Goal: Check status: Check status

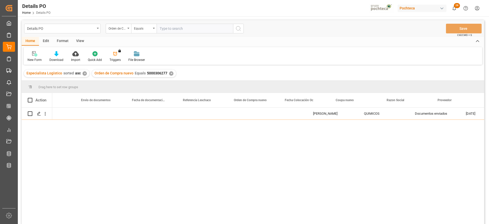
scroll to position [0, 334]
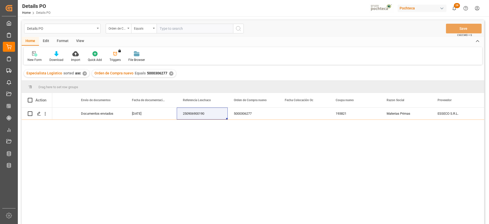
click at [169, 74] on div "✕" at bounding box center [171, 73] width 4 height 4
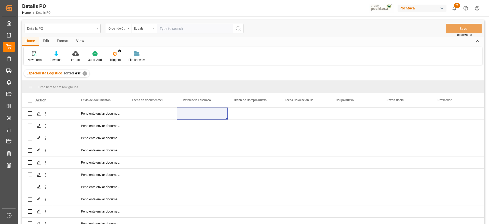
click at [79, 40] on div "View" at bounding box center [80, 41] width 16 height 9
click at [56, 40] on div "Format" at bounding box center [62, 41] width 19 height 9
click at [46, 41] on div "Edit" at bounding box center [46, 41] width 14 height 9
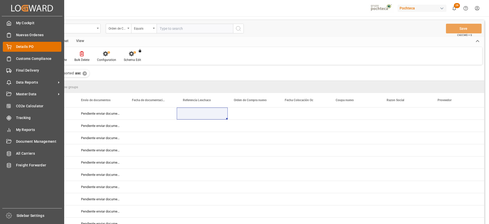
click at [12, 47] on div "Details PO Details PO" at bounding box center [32, 47] width 59 height 10
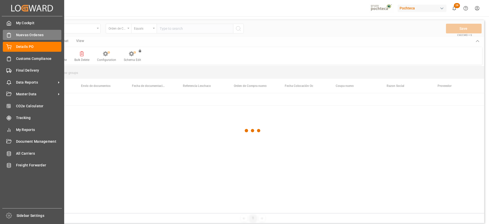
click at [23, 33] on span "Nuevas Ordenes" at bounding box center [39, 34] width 46 height 5
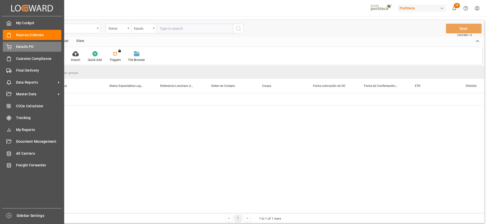
click at [25, 46] on span "Details PO" at bounding box center [39, 46] width 46 height 5
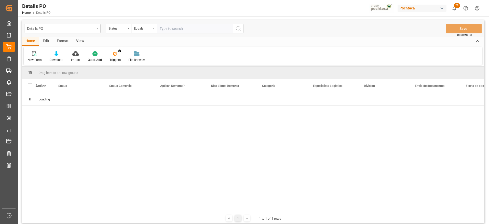
click at [60, 40] on div "Format" at bounding box center [62, 41] width 19 height 9
click at [39, 55] on div at bounding box center [35, 53] width 15 height 5
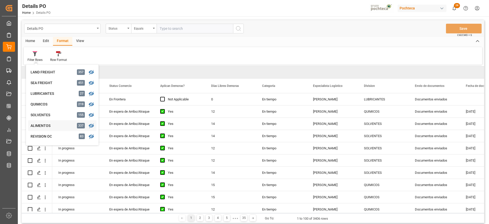
click at [52, 125] on div "ALIMENTOS" at bounding box center [53, 125] width 45 height 5
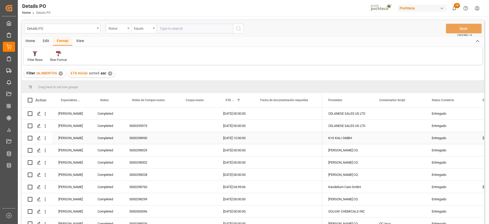
click at [75, 138] on div "[PERSON_NAME]" at bounding box center [71, 138] width 39 height 12
click at [83, 99] on span at bounding box center [83, 100] width 5 height 5
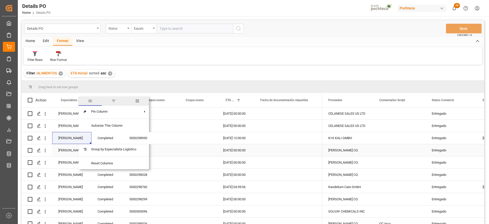
click at [359, 133] on div "K+S KALI GMBH" at bounding box center [347, 138] width 51 height 12
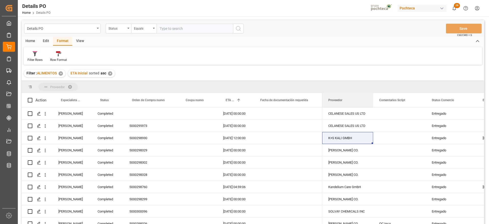
drag, startPoint x: 342, startPoint y: 101, endPoint x: 328, endPoint y: 84, distance: 22.7
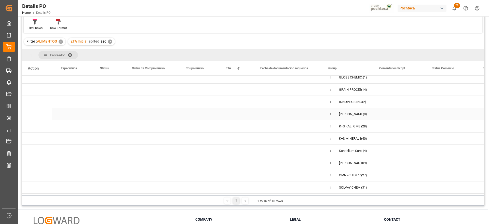
scroll to position [48, 0]
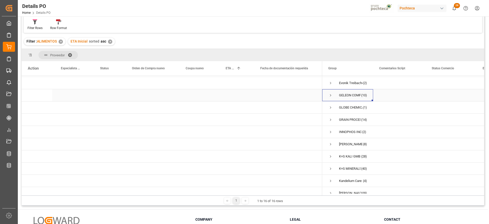
click at [330, 94] on span "Press SPACE to select this row." at bounding box center [330, 95] width 5 height 5
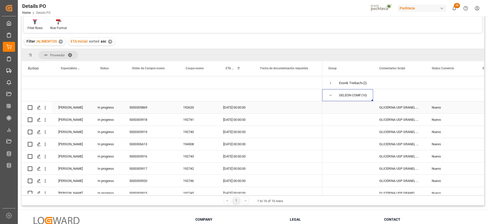
click at [143, 108] on div "5000305869" at bounding box center [150, 107] width 54 height 12
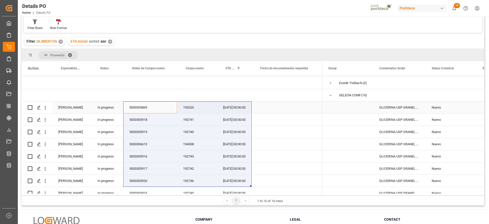
click at [385, 109] on div "GLICERINA USP GRANEL ARG (69511)" at bounding box center [399, 107] width 52 height 12
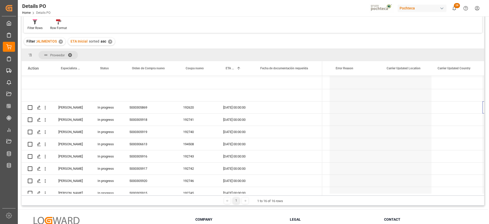
scroll to position [0, 0]
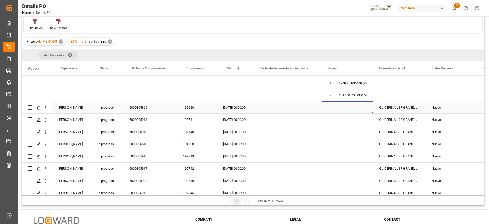
click at [143, 108] on div "5000305869" at bounding box center [150, 107] width 54 height 12
click at [71, 54] on span at bounding box center [72, 55] width 8 height 5
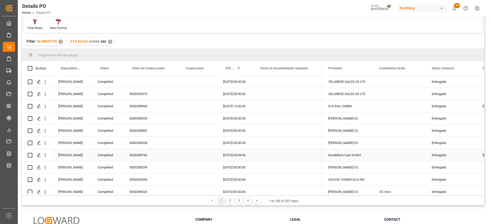
click at [312, 130] on div "Press SPACE to select this row." at bounding box center [287, 131] width 71 height 12
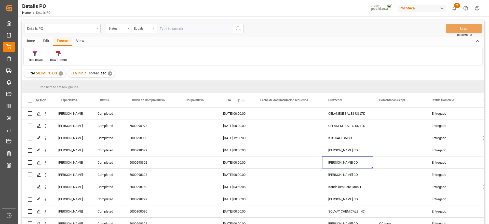
click at [232, 97] on div "ETA Inicial 1" at bounding box center [233, 100] width 15 height 14
click at [109, 72] on div "✕" at bounding box center [110, 73] width 4 height 4
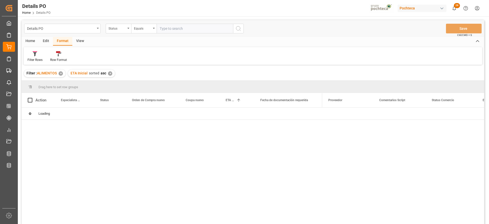
click at [61, 72] on div "✕" at bounding box center [61, 73] width 4 height 4
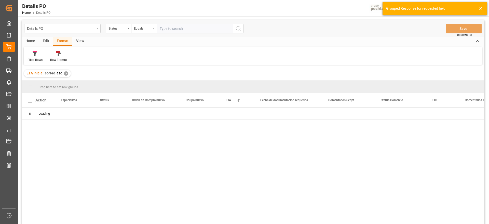
click at [64, 72] on div "✕" at bounding box center [66, 73] width 4 height 4
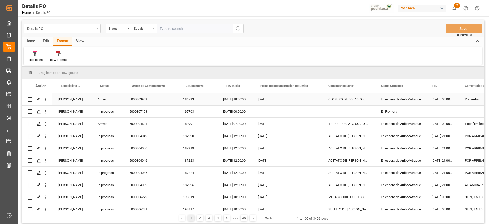
click at [76, 96] on div "[PERSON_NAME]" at bounding box center [71, 99] width 39 height 12
click at [82, 85] on span at bounding box center [83, 86] width 5 height 5
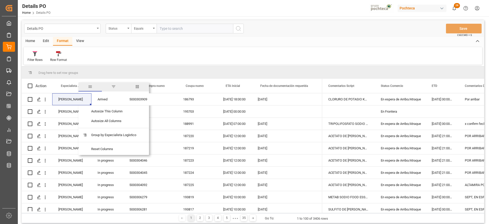
click at [114, 86] on span "filter" at bounding box center [113, 86] width 5 height 5
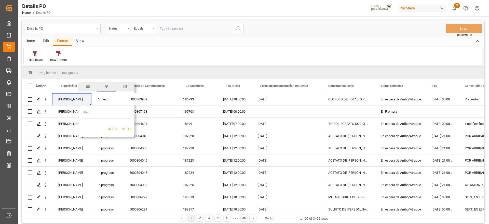
click at [33, 56] on icon at bounding box center [35, 53] width 5 height 5
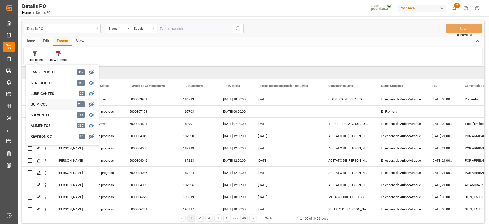
click at [46, 103] on div "QUIMICOS" at bounding box center [53, 104] width 45 height 5
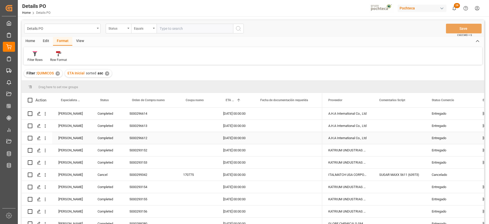
click at [167, 132] on div "5000296612" at bounding box center [150, 138] width 54 height 12
drag, startPoint x: 341, startPoint y: 90, endPoint x: 330, endPoint y: 84, distance: 12.6
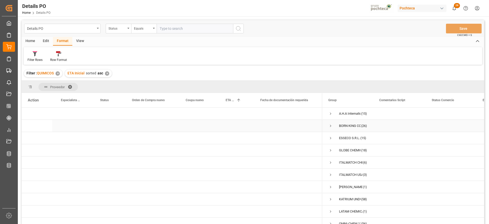
click at [329, 125] on span "Press SPACE to select this row." at bounding box center [330, 126] width 5 height 5
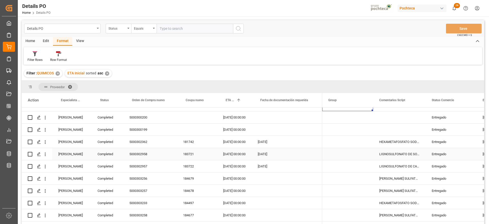
scroll to position [32, 0]
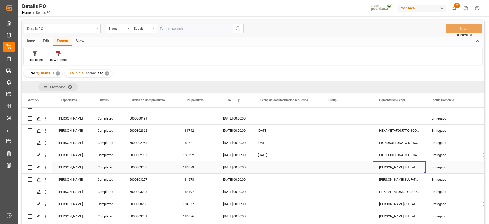
click at [382, 162] on div "LAURIL ETER SULFATO SODIO 70% GRANEL FB" at bounding box center [399, 167] width 52 height 12
click at [111, 119] on div "Completed" at bounding box center [107, 118] width 32 height 12
click at [115, 99] on span at bounding box center [115, 100] width 5 height 5
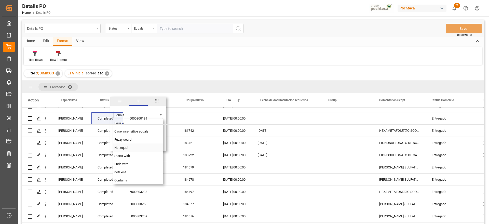
click at [128, 146] on div "Not equal" at bounding box center [138, 147] width 50 height 8
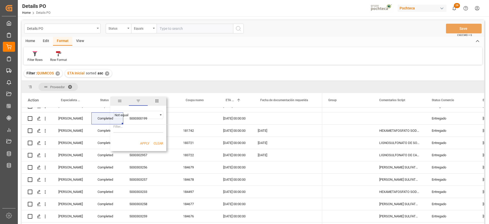
click at [128, 128] on input "Filter Value" at bounding box center [138, 127] width 50 height 10
paste input "Completed"
type input "Completed"
click at [141, 142] on button "Apply" at bounding box center [144, 143] width 9 height 5
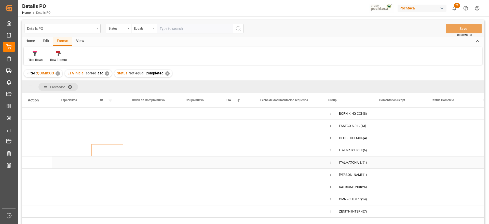
scroll to position [32, 0]
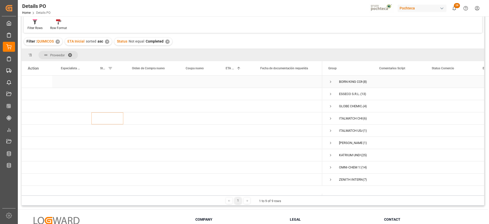
click at [330, 81] on span "Press SPACE to select this row." at bounding box center [330, 81] width 5 height 5
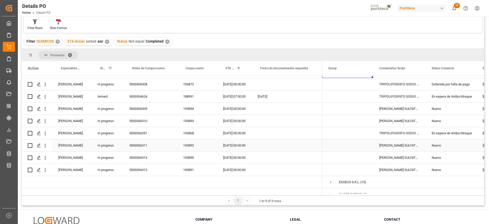
scroll to position [0, 0]
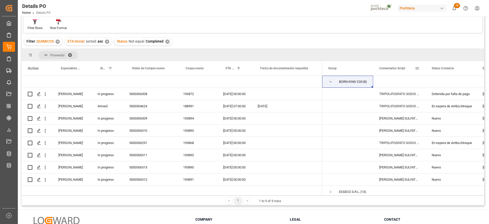
click at [399, 67] on span "Comentarios Script" at bounding box center [392, 68] width 26 height 4
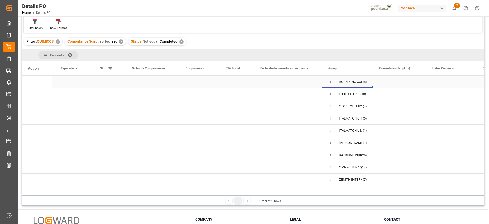
click at [329, 81] on span "Press SPACE to select this row." at bounding box center [330, 81] width 5 height 5
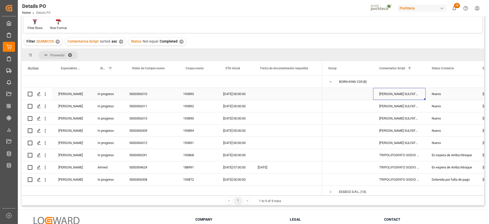
click at [396, 95] on div "LAURIL ETER SULFATO SODIO 70% GRANEL FB" at bounding box center [399, 94] width 52 height 12
click at [138, 95] on div "5000306310" at bounding box center [150, 94] width 54 height 12
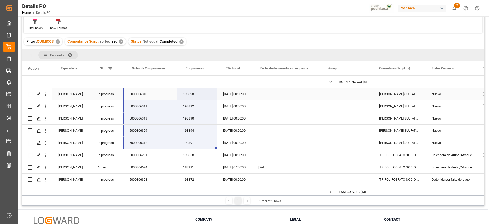
click at [227, 94] on div "01-09-2025 00:00:00" at bounding box center [234, 94] width 35 height 12
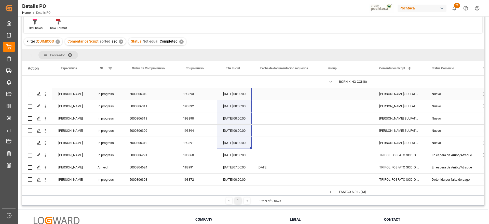
click at [395, 95] on div "LAURIL ETER SULFATO SODIO 70% GRANEL FB" at bounding box center [399, 94] width 52 height 12
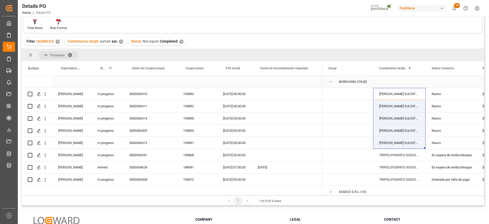
click at [331, 81] on span "Press SPACE to select this row." at bounding box center [330, 81] width 5 height 5
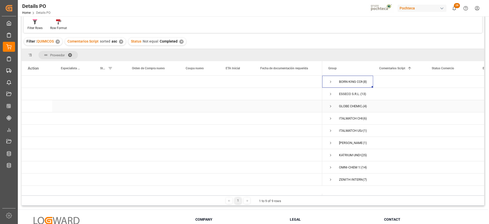
click at [330, 105] on span "Press SPACE to select this row." at bounding box center [330, 106] width 5 height 5
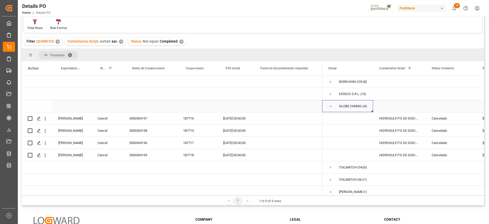
click at [328, 105] on span "Press SPACE to select this row." at bounding box center [330, 106] width 5 height 5
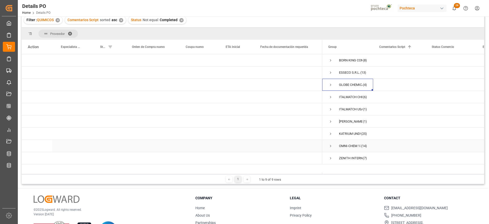
scroll to position [64, 0]
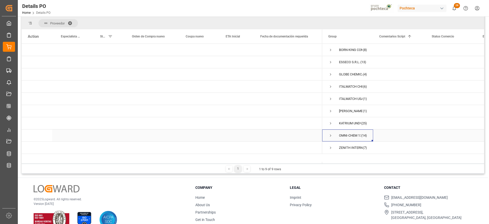
click at [331, 136] on span "Press SPACE to select this row." at bounding box center [330, 135] width 5 height 5
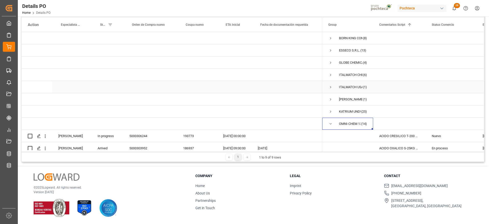
scroll to position [44, 0]
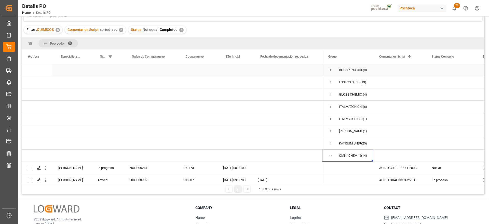
click at [330, 70] on span "Press SPACE to select this row." at bounding box center [330, 70] width 5 height 5
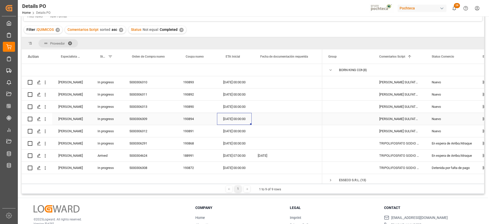
click at [229, 117] on div "18-08-2025 00:00:00" at bounding box center [234, 119] width 35 height 12
click at [451, 122] on div "Nuevo" at bounding box center [451, 119] width 39 height 12
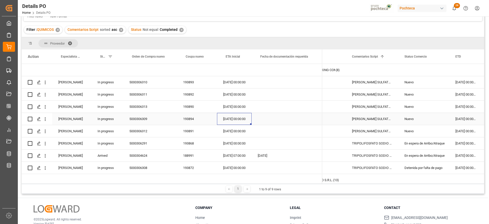
click at [231, 120] on div "18-08-2025 00:00:00" at bounding box center [234, 119] width 35 height 12
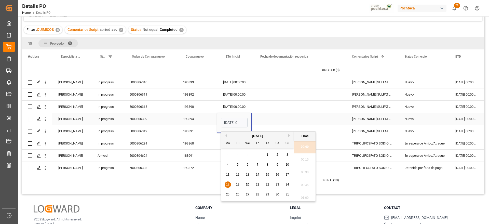
scroll to position [728, 0]
click at [288, 134] on button "Next Month" at bounding box center [289, 135] width 3 height 3
click at [276, 166] on span "13" at bounding box center [277, 165] width 3 height 4
type input "13-09-2025 00:00"
click at [299, 120] on div "Press SPACE to select this row." at bounding box center [287, 119] width 71 height 12
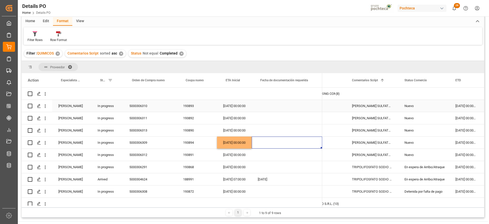
scroll to position [0, 0]
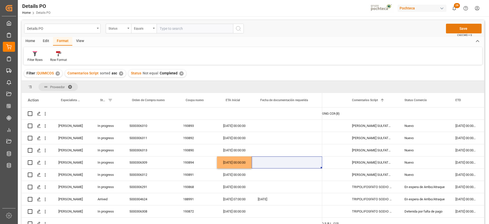
click at [469, 30] on button "Save" at bounding box center [464, 29] width 36 height 10
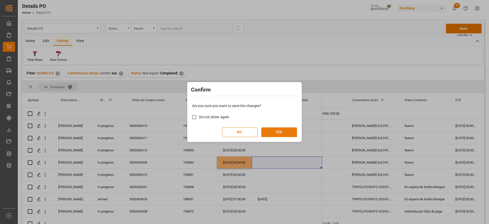
click at [279, 129] on button "YES" at bounding box center [279, 132] width 36 height 10
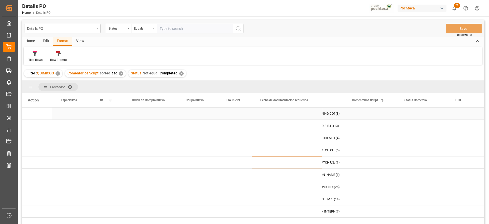
click at [192, 119] on div "Press SPACE to select this row." at bounding box center [197, 113] width 40 height 12
click at [45, 40] on div "Edit" at bounding box center [46, 41] width 14 height 9
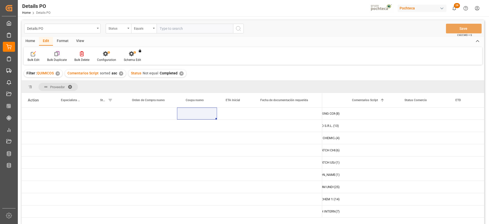
click at [58, 55] on icon at bounding box center [56, 54] width 4 height 4
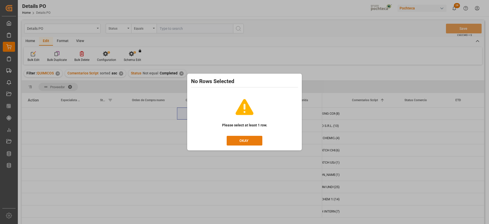
click at [253, 141] on button "OKAY" at bounding box center [245, 141] width 36 height 10
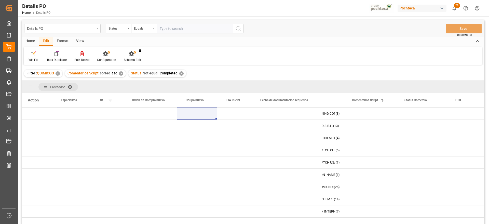
click at [74, 40] on div "View" at bounding box center [80, 41] width 16 height 9
click at [64, 40] on div "Format" at bounding box center [62, 41] width 19 height 9
click at [40, 40] on div "Edit" at bounding box center [46, 41] width 14 height 9
click at [31, 39] on div "Home" at bounding box center [30, 41] width 17 height 9
click at [51, 58] on div "Download" at bounding box center [56, 60] width 14 height 5
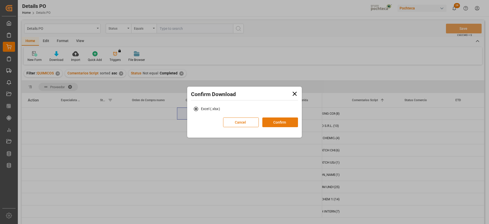
click at [278, 121] on button "Confirm" at bounding box center [280, 122] width 36 height 10
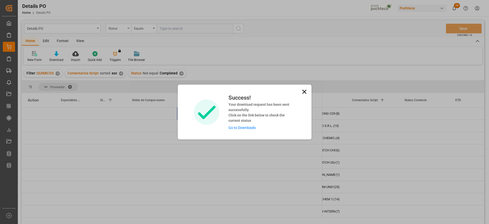
click at [234, 126] on link "Go to Downloads" at bounding box center [241, 128] width 27 height 4
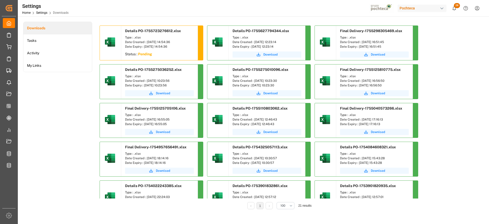
click at [147, 53] on sapn "Pending" at bounding box center [145, 54] width 14 height 4
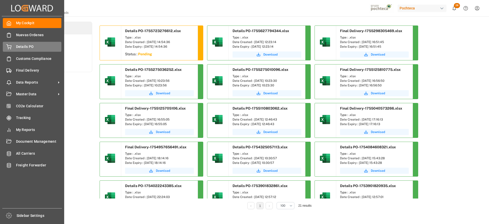
click at [16, 45] on div "Details PO Details PO" at bounding box center [32, 47] width 59 height 10
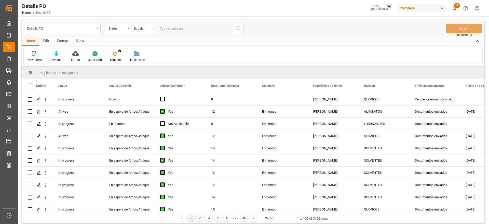
click at [79, 41] on div "View" at bounding box center [80, 41] width 16 height 9
click at [58, 56] on div "Standard Templates" at bounding box center [57, 56] width 33 height 11
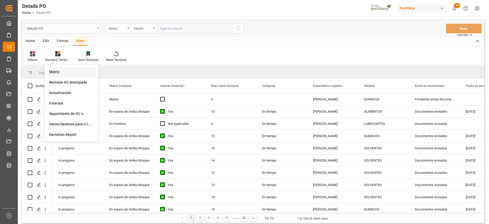
click at [62, 72] on div "Matriz" at bounding box center [71, 71] width 45 height 5
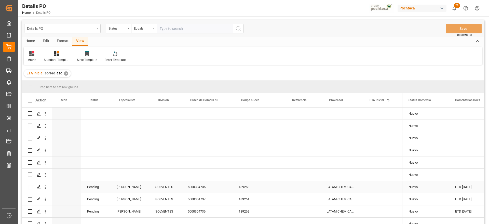
click at [193, 181] on div "5000304735" at bounding box center [207, 187] width 51 height 12
click at [256, 188] on div "189263" at bounding box center [257, 187] width 51 height 12
click at [172, 187] on div "SOLVENTES" at bounding box center [165, 187] width 20 height 12
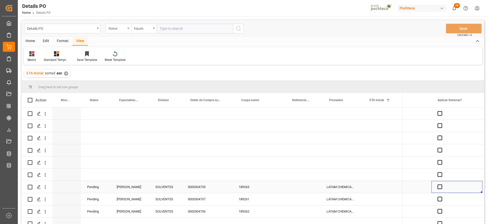
scroll to position [0, 323]
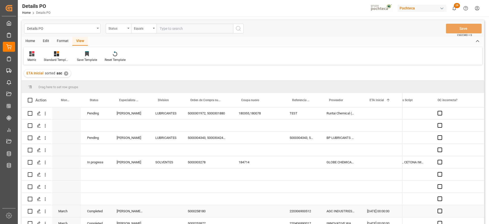
click at [95, 209] on div "Completed" at bounding box center [96, 211] width 30 height 12
click at [102, 98] on span at bounding box center [102, 100] width 5 height 5
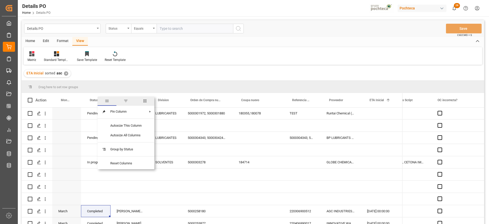
click at [122, 100] on span "filter" at bounding box center [125, 101] width 19 height 9
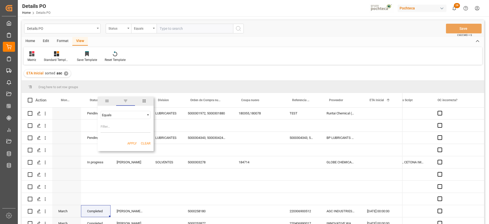
click at [133, 115] on div "Equals" at bounding box center [123, 115] width 43 height 4
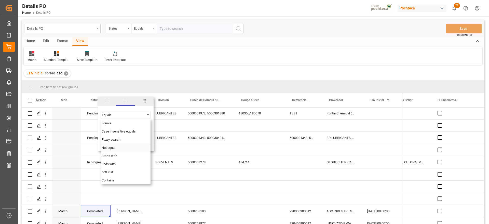
click at [115, 148] on span "Not equal" at bounding box center [109, 148] width 14 height 4
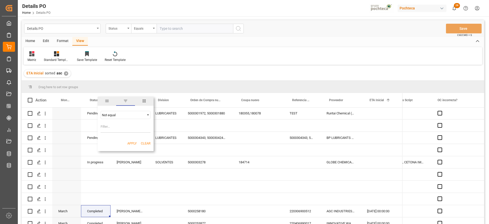
click at [118, 129] on input "Filter Value" at bounding box center [126, 127] width 50 height 10
paste input "Completed"
type input "Completed"
click at [131, 143] on button "Apply" at bounding box center [131, 143] width 9 height 5
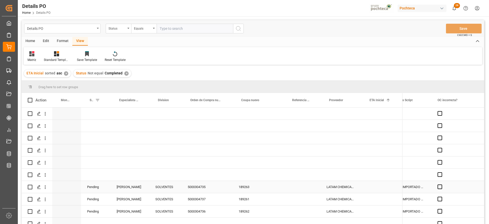
click at [131, 184] on div "[PERSON_NAME]" at bounding box center [130, 187] width 39 height 12
click at [145, 185] on div "[PERSON_NAME]" at bounding box center [130, 187] width 39 height 12
click at [324, 185] on div "LATAM CHEMICALS LLC" at bounding box center [340, 187] width 40 height 12
click at [379, 188] on div "Press SPACE to select this row." at bounding box center [382, 187] width 42 height 12
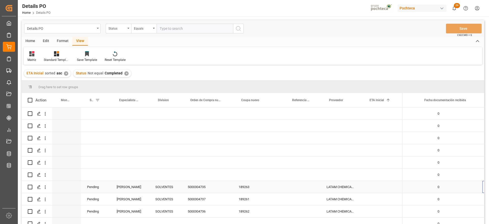
scroll to position [0, 438]
click at [64, 40] on div "Format" at bounding box center [62, 41] width 19 height 9
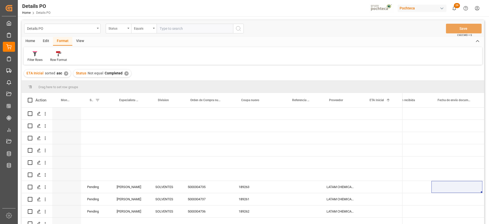
click at [44, 41] on div "Edit" at bounding box center [46, 41] width 14 height 9
click at [233, 183] on div "189263" at bounding box center [257, 187] width 51 height 12
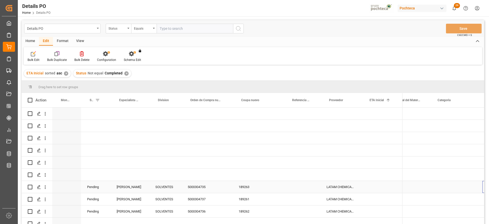
scroll to position [0, 221]
click at [77, 37] on div "View" at bounding box center [80, 41] width 16 height 9
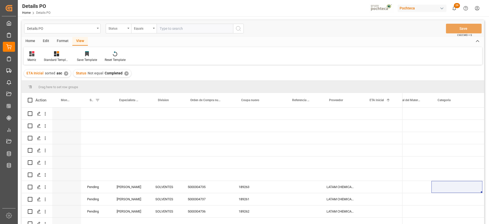
click at [66, 39] on div "Format" at bounding box center [62, 41] width 19 height 9
click at [43, 40] on div "Edit" at bounding box center [46, 41] width 14 height 9
click at [20, 42] on main "Details PO Status Equals Save Ctrl/CMD + S Home Edit Format View Bulk Edit Bulk…" at bounding box center [253, 128] width 470 height 217
click at [65, 42] on div "Format" at bounding box center [62, 41] width 19 height 9
click at [33, 41] on div "Home" at bounding box center [30, 41] width 17 height 9
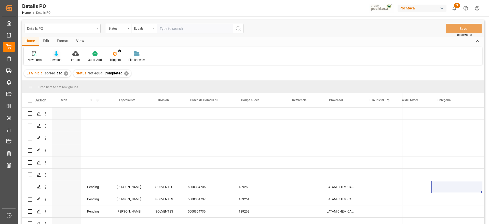
click at [58, 58] on div "Download" at bounding box center [56, 60] width 14 height 5
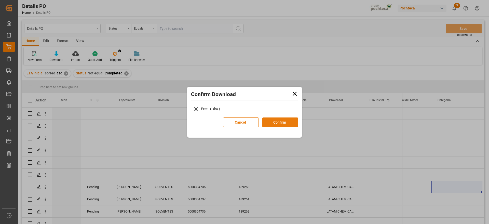
click at [286, 122] on button "Confirm" at bounding box center [280, 122] width 36 height 10
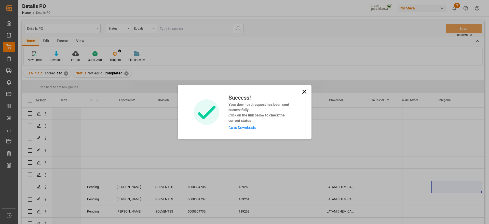
click at [248, 126] on link "Go to Downloads" at bounding box center [241, 128] width 27 height 4
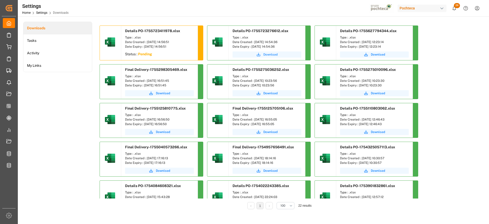
click at [269, 53] on span "Download" at bounding box center [270, 54] width 14 height 5
click at [162, 54] on span "Download" at bounding box center [163, 54] width 14 height 5
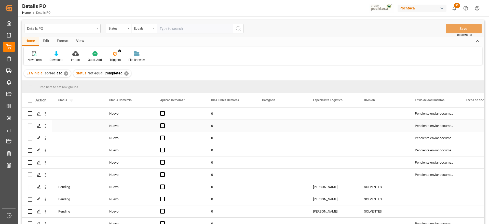
click at [415, 135] on div "Pendiente enviar documentos" at bounding box center [434, 138] width 51 height 12
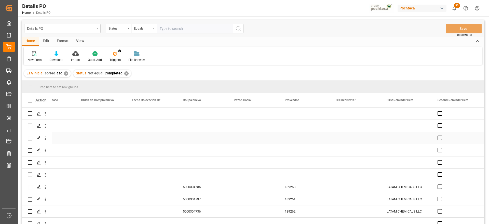
scroll to position [0, 487]
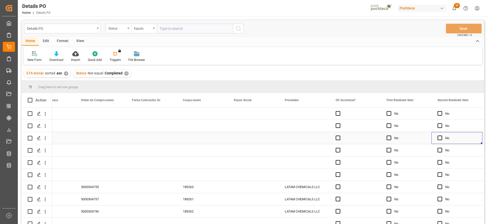
click at [235, 140] on div "Press SPACE to select this row." at bounding box center [253, 138] width 51 height 12
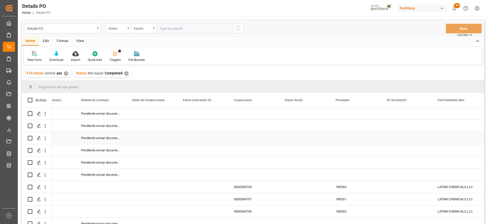
scroll to position [0, 436]
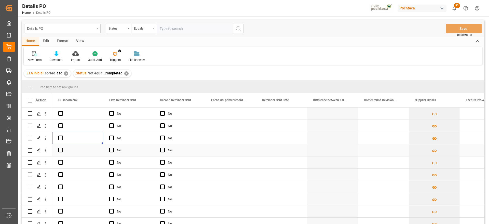
click at [236, 148] on div "Press SPACE to select this row." at bounding box center [230, 150] width 51 height 12
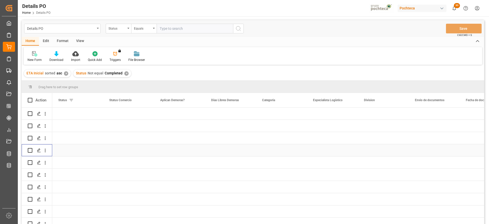
scroll to position [0, 0]
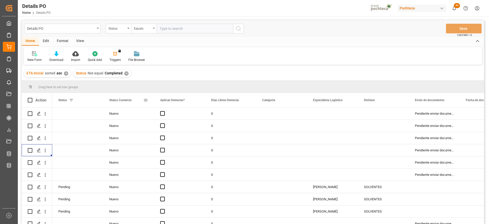
click at [145, 99] on span at bounding box center [145, 100] width 5 height 5
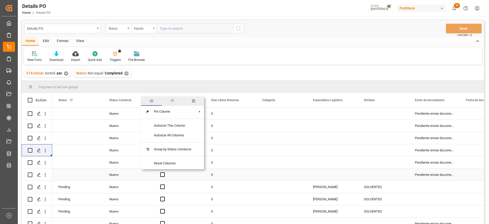
click at [117, 172] on div "Nuevo" at bounding box center [128, 175] width 39 height 12
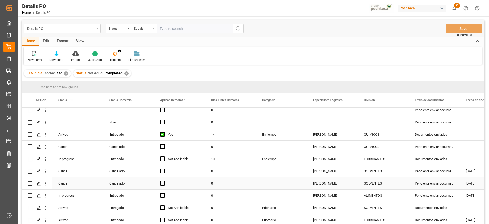
scroll to position [191, 0]
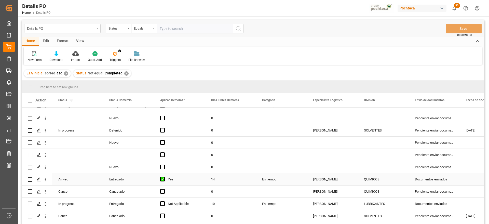
click at [123, 177] on div "Entregado" at bounding box center [128, 179] width 39 height 12
click at [146, 99] on span at bounding box center [145, 100] width 5 height 5
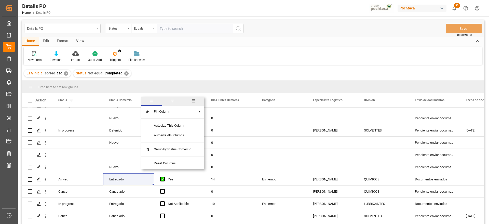
click at [173, 99] on span "filter" at bounding box center [172, 101] width 5 height 5
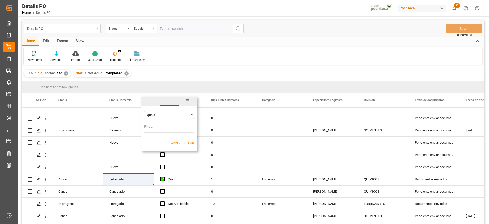
click at [160, 131] on input "Filter Value" at bounding box center [169, 127] width 50 height 10
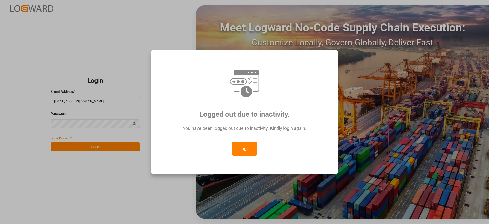
click at [248, 148] on button "Login" at bounding box center [244, 149] width 25 height 14
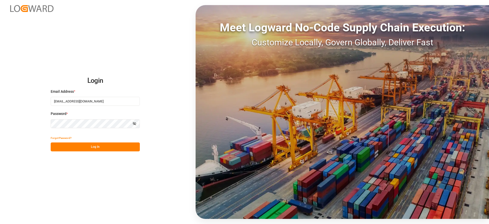
click at [96, 140] on div "Forgot Password?" at bounding box center [95, 137] width 89 height 9
click at [99, 145] on button "Log In" at bounding box center [95, 146] width 89 height 9
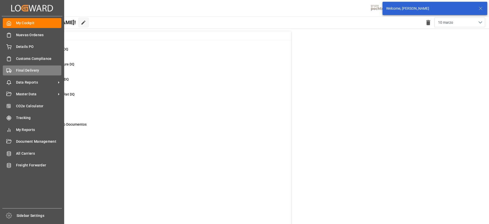
click at [26, 70] on span "Final Delivery" at bounding box center [39, 70] width 46 height 5
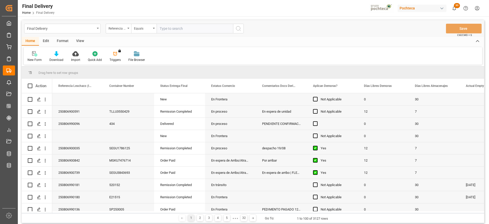
click at [65, 40] on div "Format" at bounding box center [62, 41] width 19 height 9
click at [80, 41] on div "View" at bounding box center [80, 41] width 16 height 9
click at [60, 54] on icon at bounding box center [57, 53] width 5 height 5
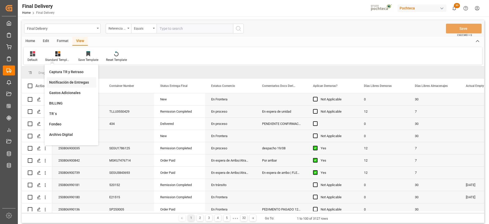
click at [71, 83] on div "Notificación de Entregas" at bounding box center [71, 82] width 45 height 5
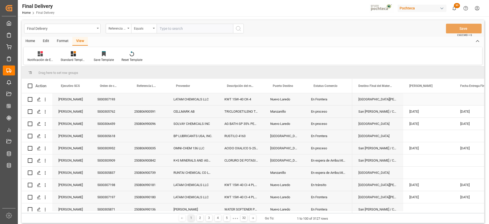
click at [453, 98] on div "Press SPACE to select this row." at bounding box center [428, 99] width 51 height 12
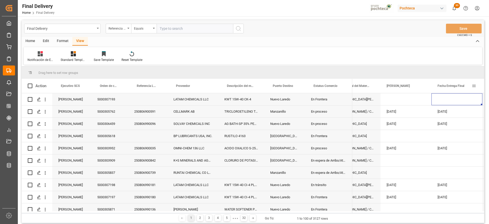
click at [473, 86] on span at bounding box center [474, 86] width 5 height 5
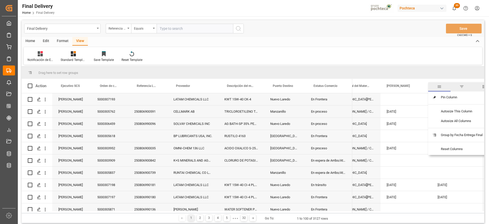
click at [460, 86] on span "filter" at bounding box center [461, 86] width 5 height 5
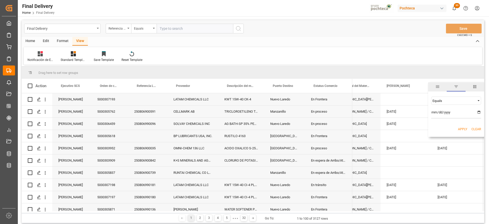
click at [479, 112] on input "date" at bounding box center [456, 113] width 50 height 10
type input "2025-08-21"
click at [464, 128] on button "Apply" at bounding box center [462, 129] width 9 height 5
